Goal: Participate in discussion: Engage in conversation with other users on a specific topic

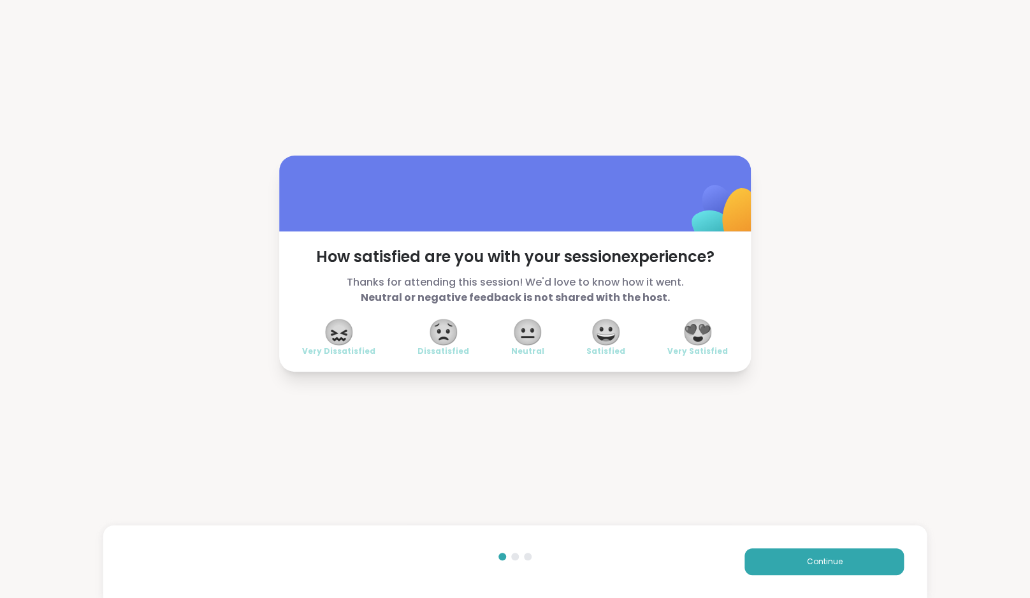
click at [837, 577] on div "Continue" at bounding box center [515, 561] width 824 height 73
click at [834, 557] on span "Continue" at bounding box center [824, 561] width 36 height 11
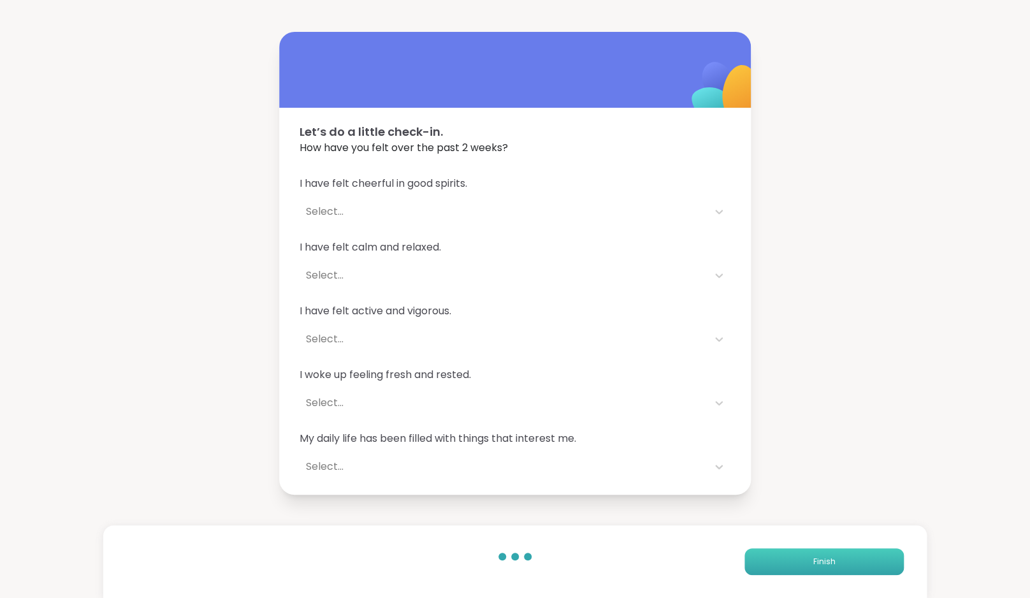
click at [834, 557] on span "Finish" at bounding box center [824, 561] width 22 height 11
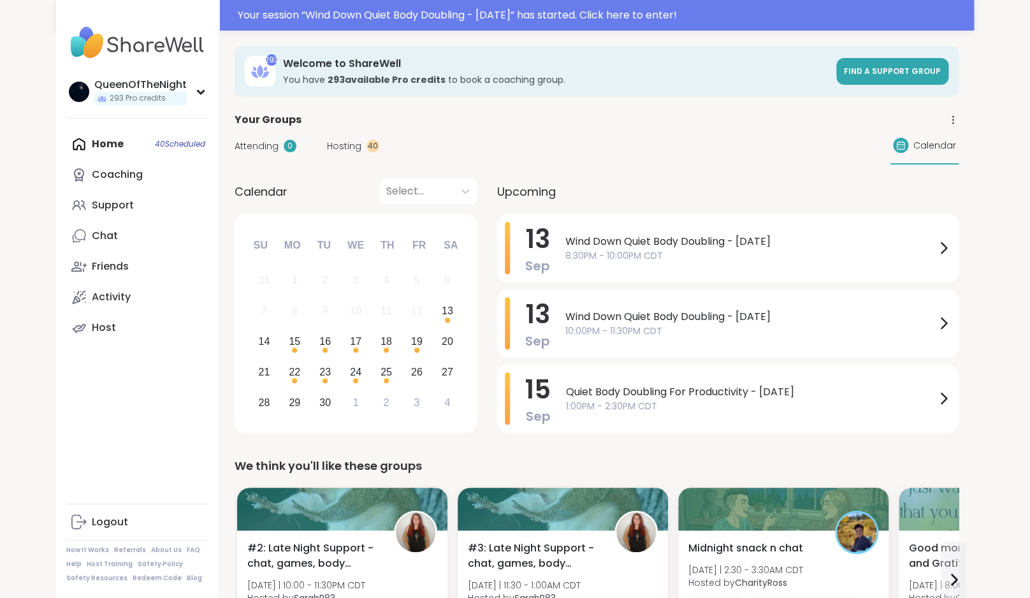
click at [419, 15] on div "Your session “ Wind Down Quiet Body Doubling - [DATE] ” has started. Click here…" at bounding box center [602, 15] width 728 height 15
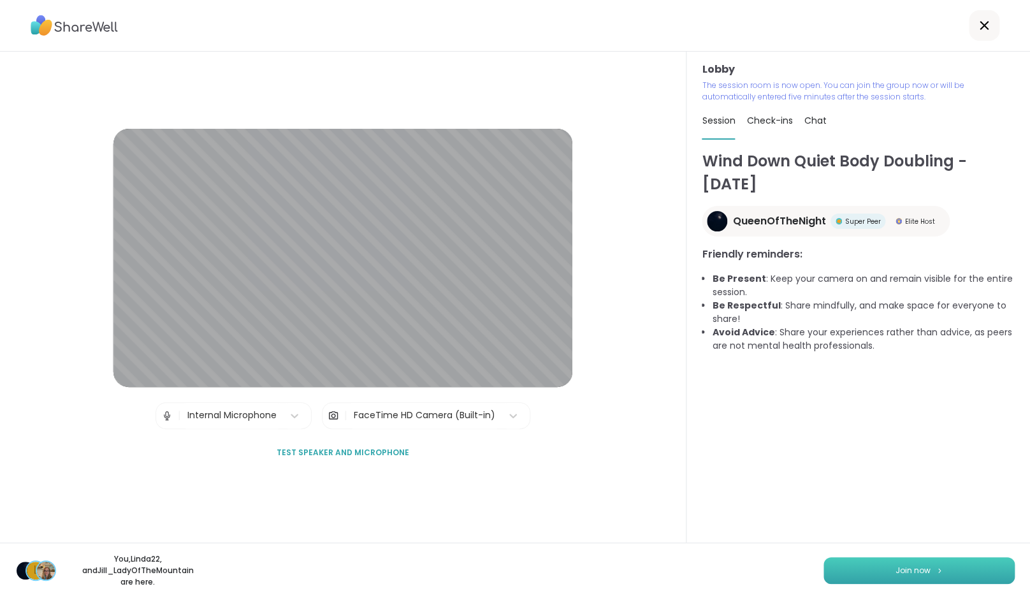
click at [909, 570] on span "Join now" at bounding box center [912, 570] width 35 height 11
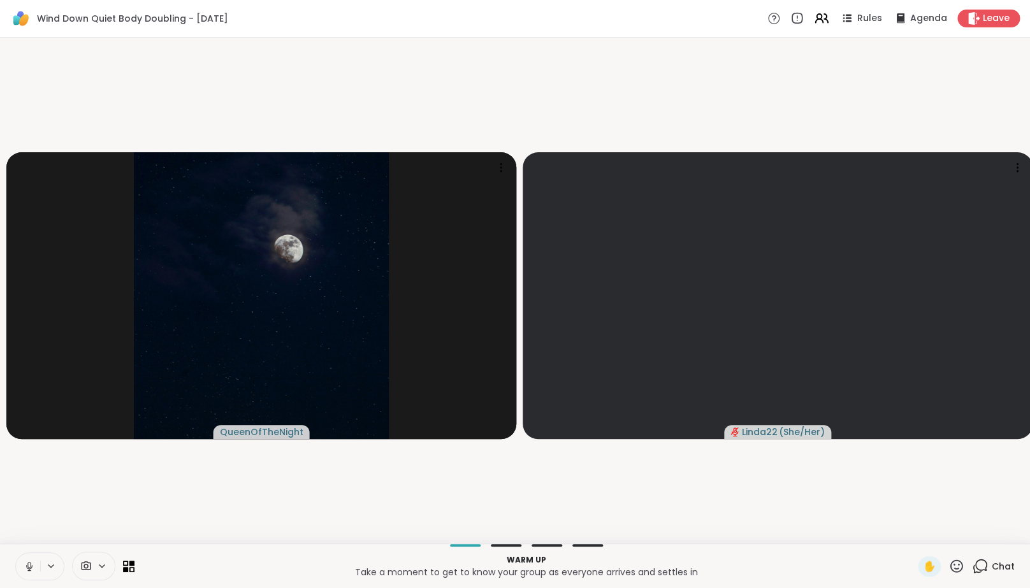
click at [245, 492] on video-player-container "QueenOfTheNight Linda22 ( She/Her )" at bounding box center [515, 291] width 1015 height 496
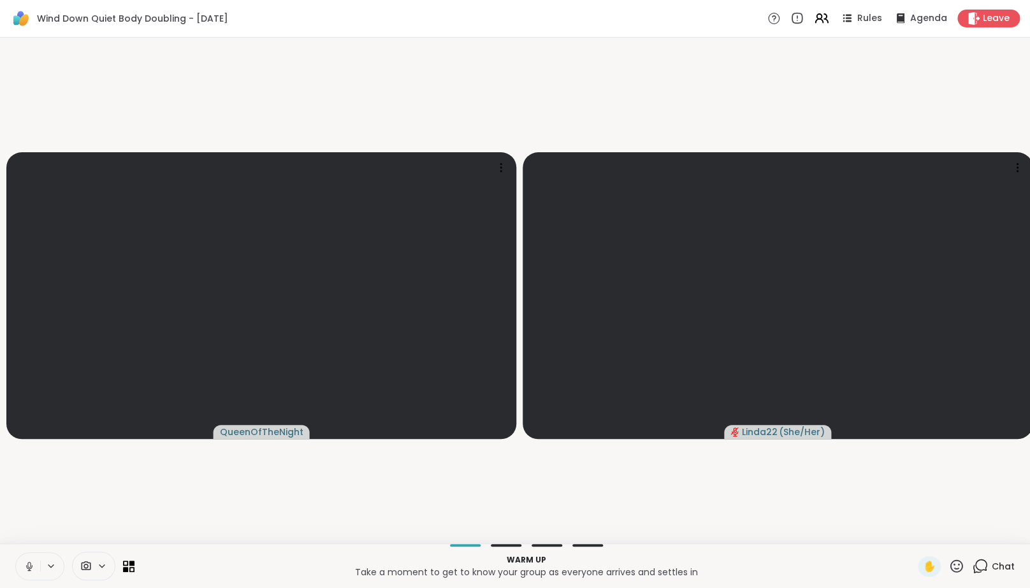
click at [28, 568] on icon at bounding box center [28, 565] width 3 height 6
click at [165, 539] on video-player-container "QueenOfTheNight Linda22 ( She/Her )" at bounding box center [515, 291] width 1015 height 496
click at [24, 565] on button at bounding box center [28, 566] width 24 height 27
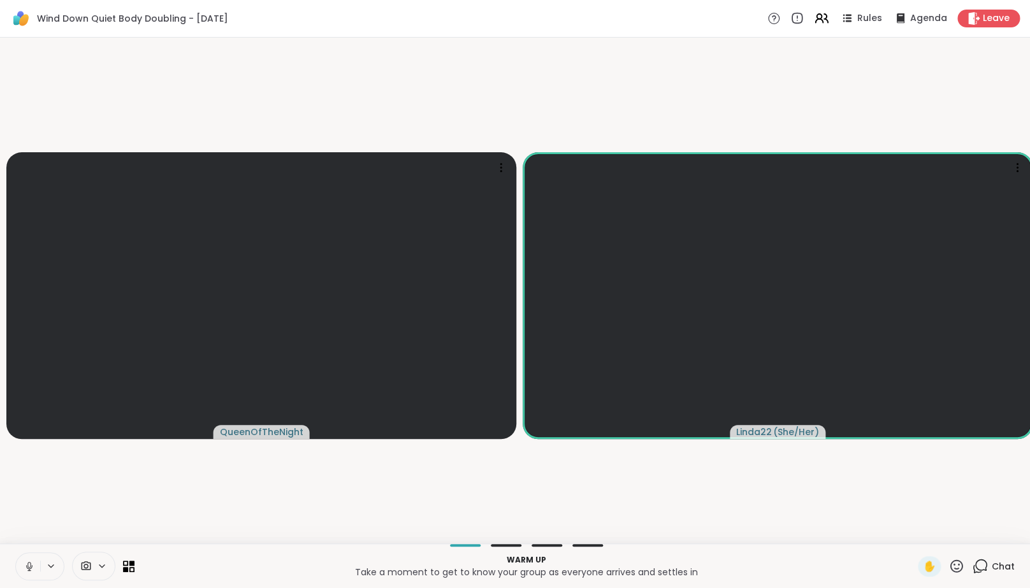
click at [36, 575] on button at bounding box center [28, 566] width 24 height 27
click at [33, 571] on icon at bounding box center [29, 566] width 9 height 9
click at [36, 571] on button at bounding box center [28, 566] width 24 height 27
click at [994, 21] on span "Leave" at bounding box center [996, 18] width 27 height 13
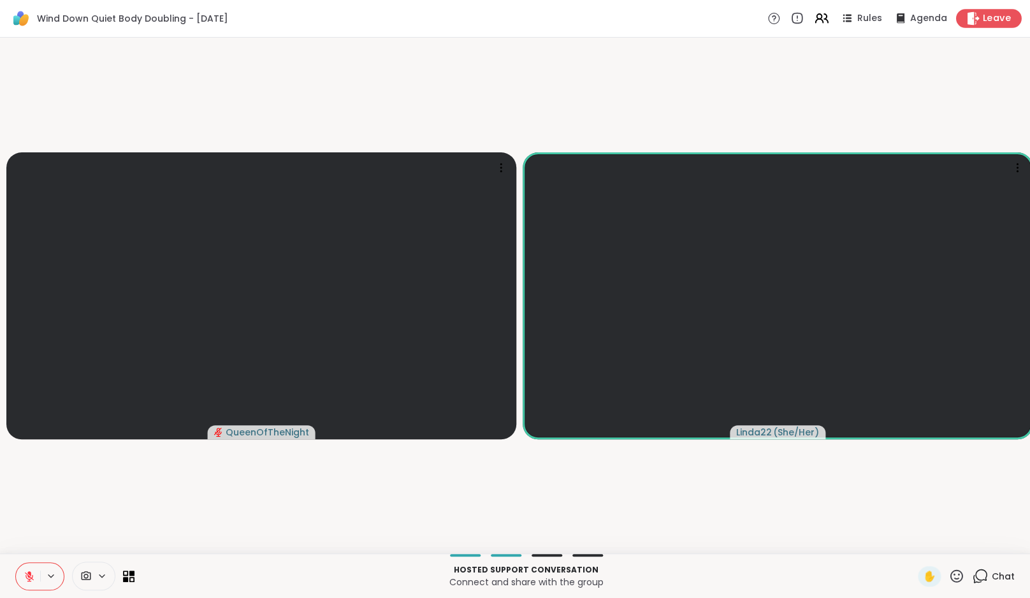
click at [995, 22] on span "Leave" at bounding box center [997, 18] width 28 height 13
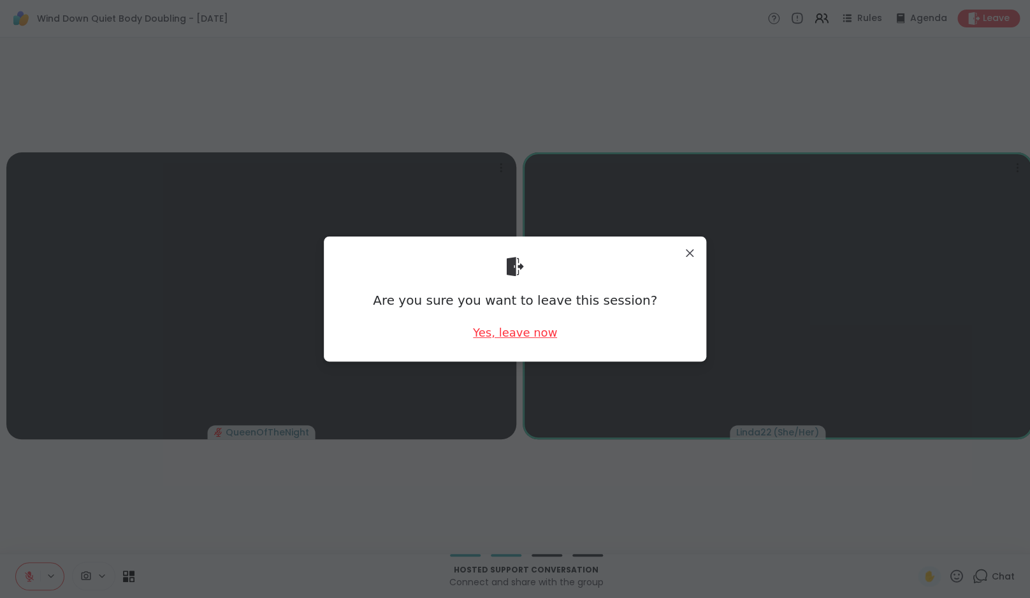
click at [503, 336] on div "Yes, leave now" at bounding box center [515, 332] width 84 height 16
click at [535, 335] on div "Yes, leave now" at bounding box center [515, 332] width 84 height 16
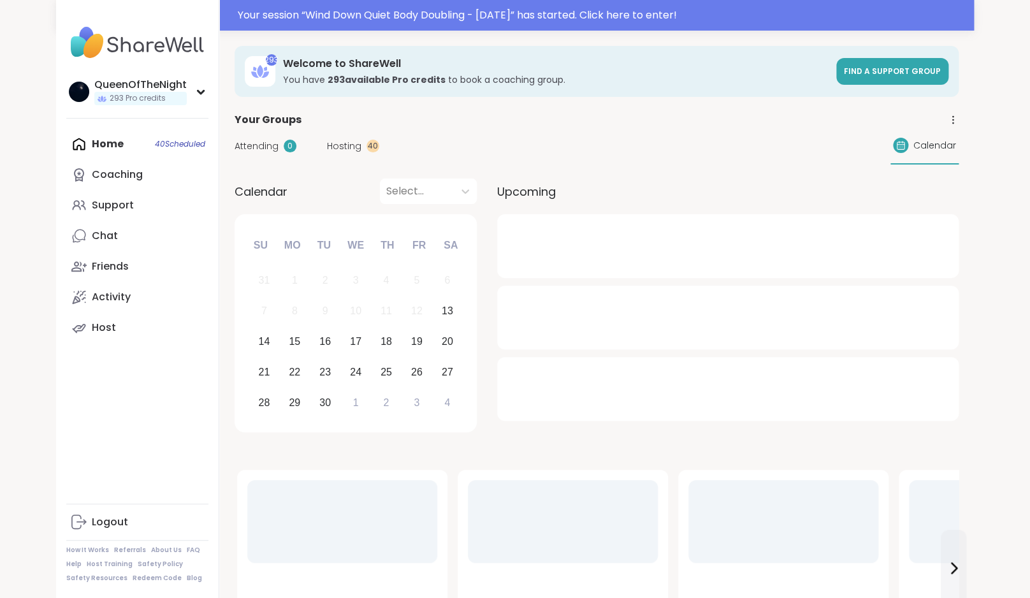
click at [341, 143] on span "Hosting" at bounding box center [344, 146] width 34 height 13
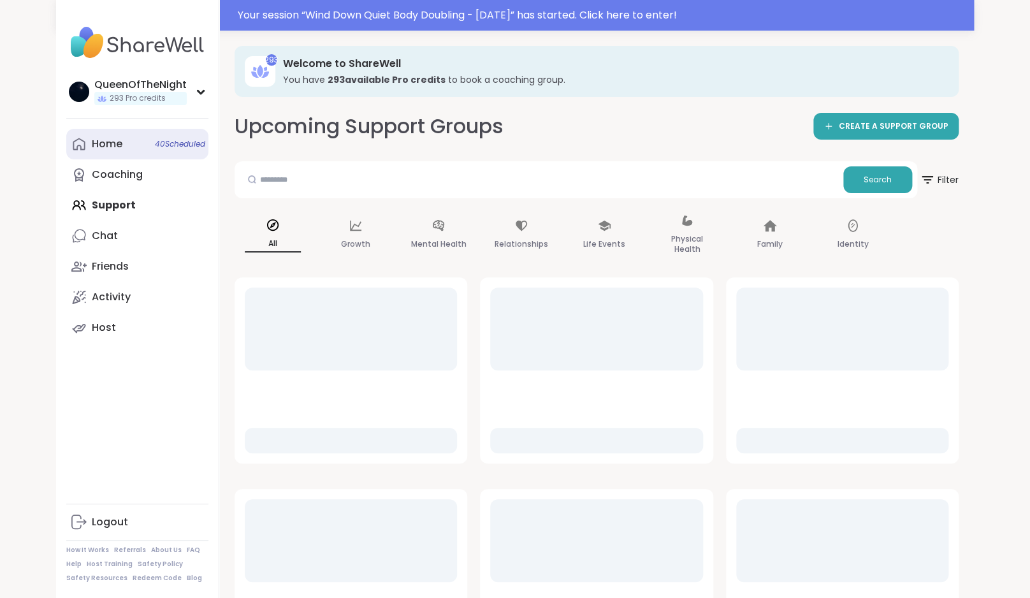
click at [99, 133] on link "Home 40 Scheduled" at bounding box center [137, 144] width 142 height 31
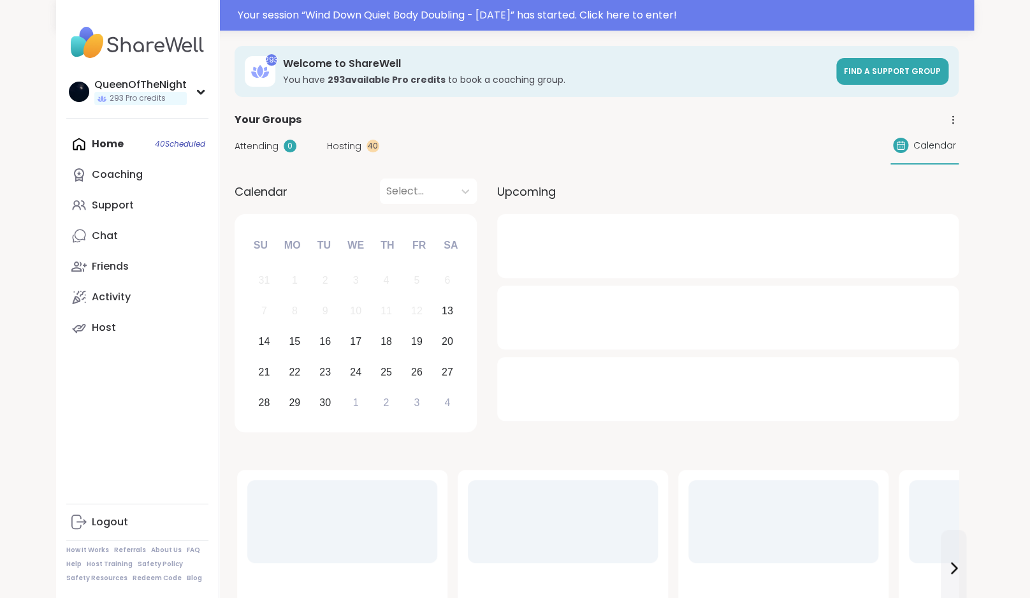
click at [354, 144] on span "Hosting" at bounding box center [344, 146] width 34 height 13
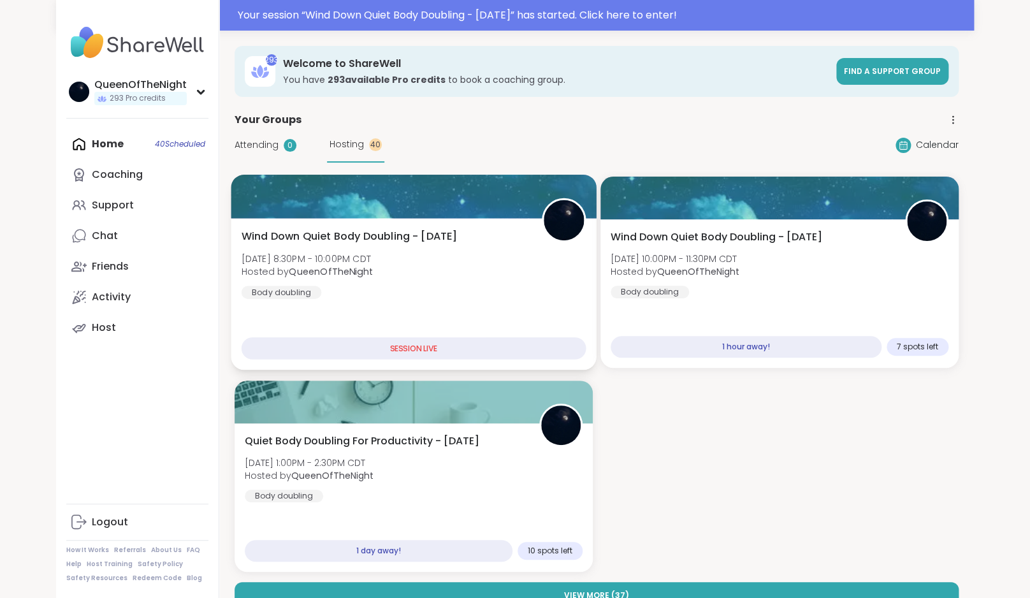
click at [442, 248] on div "Wind Down Quiet Body Doubling - Saturday Sat, Sep 13 | 8:30PM - 10:00PM CDT Hos…" at bounding box center [414, 264] width 345 height 70
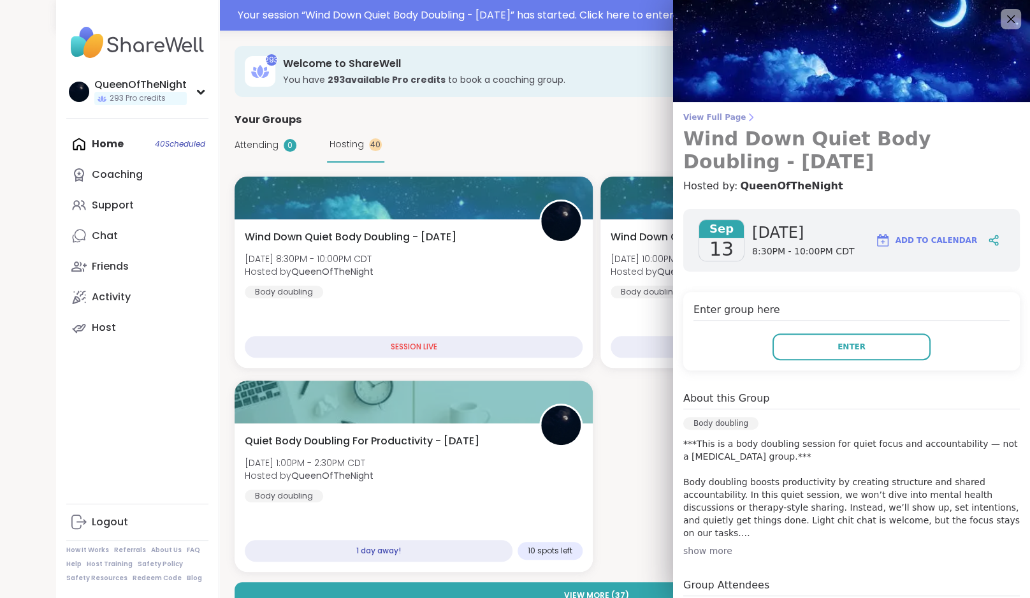
click at [724, 116] on span "View Full Page" at bounding box center [851, 117] width 336 height 10
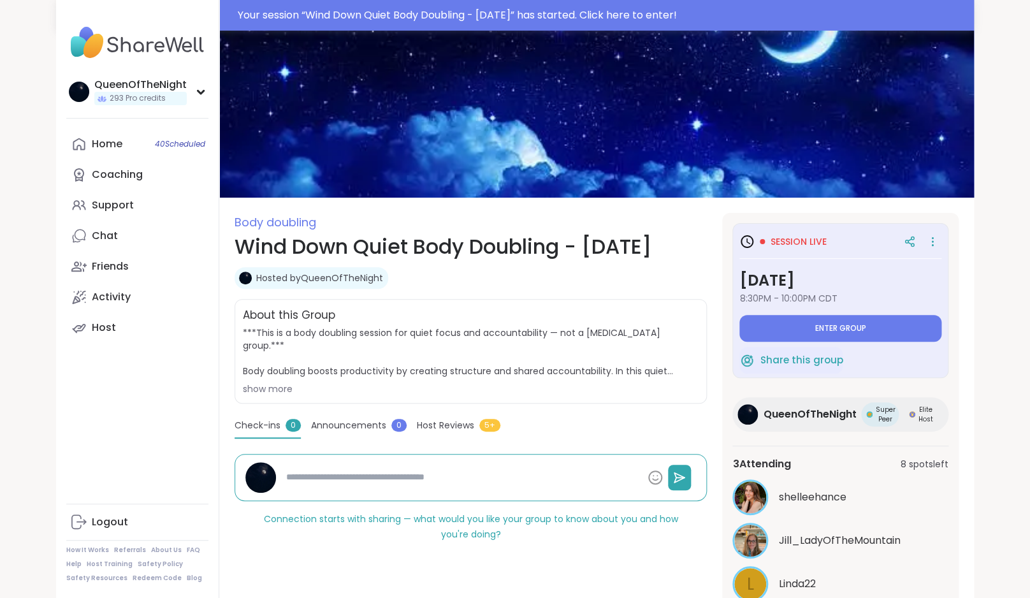
scroll to position [60, 0]
